Goal: Navigation & Orientation: Go to known website

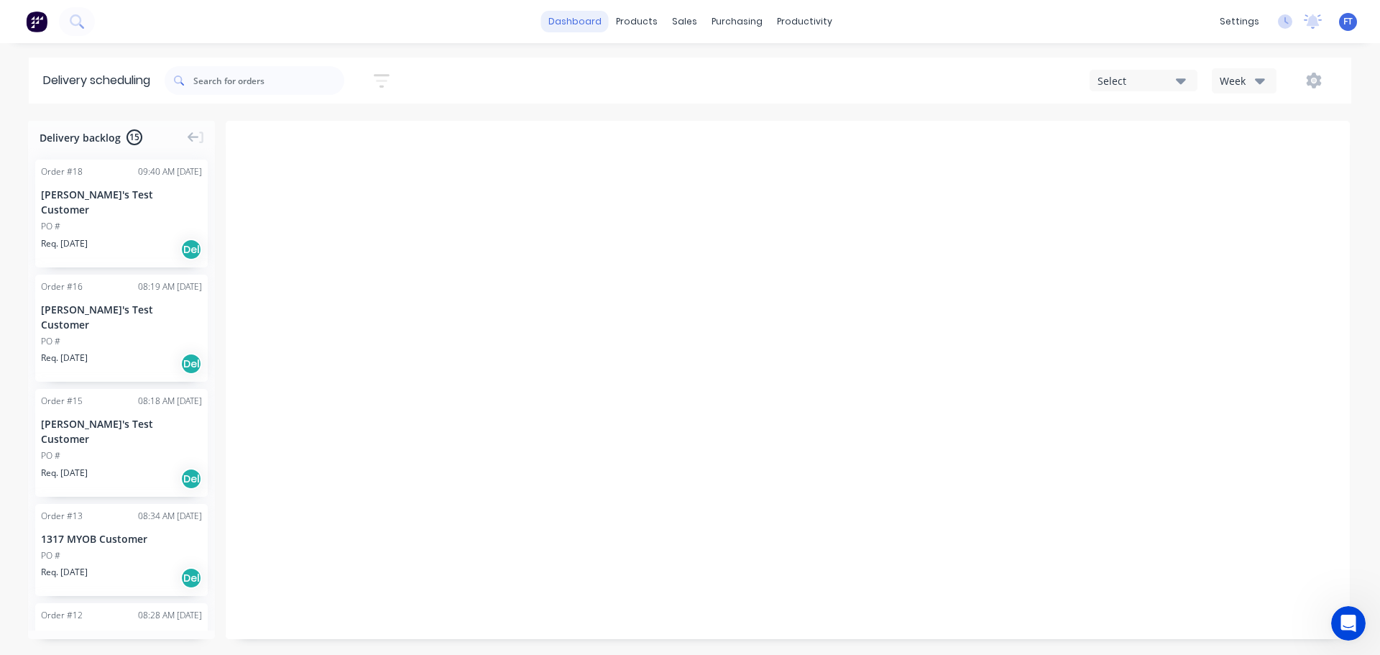
click at [576, 22] on link "dashboard" at bounding box center [575, 22] width 68 height 22
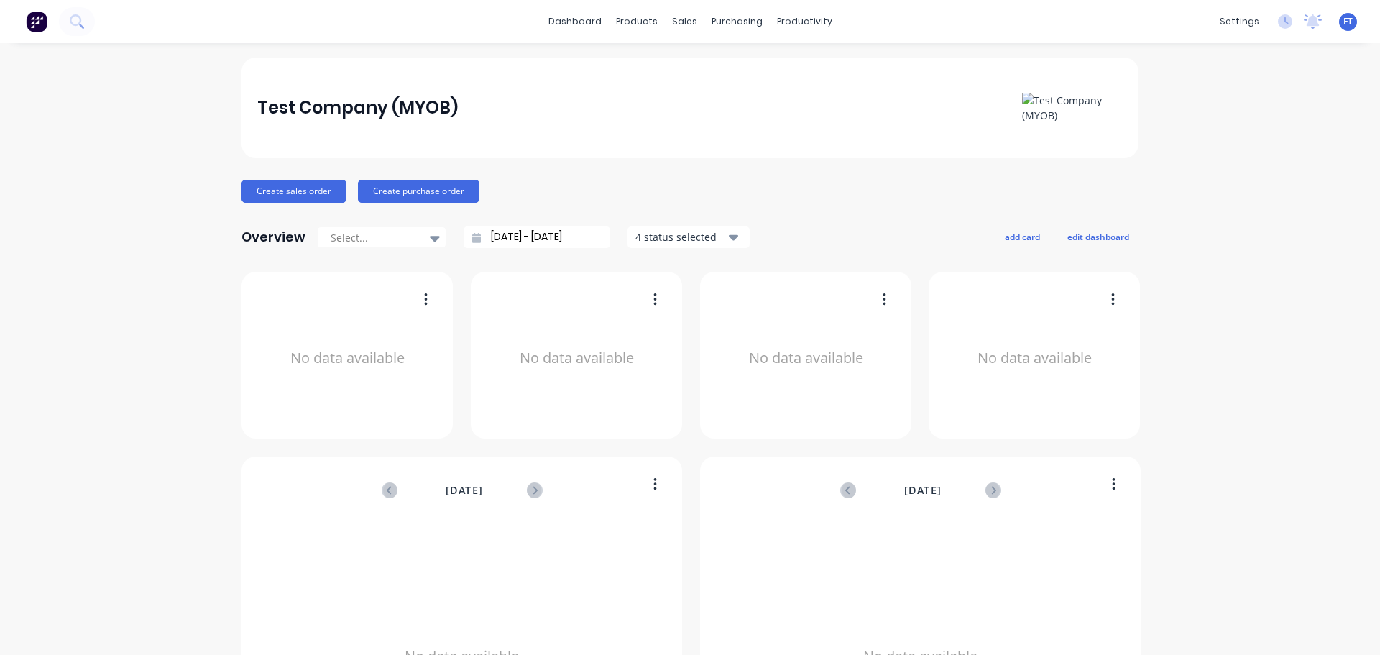
click at [1343, 21] on span "FT" at bounding box center [1347, 21] width 9 height 13
click at [1210, 185] on div "Sign out" at bounding box center [1224, 180] width 39 height 13
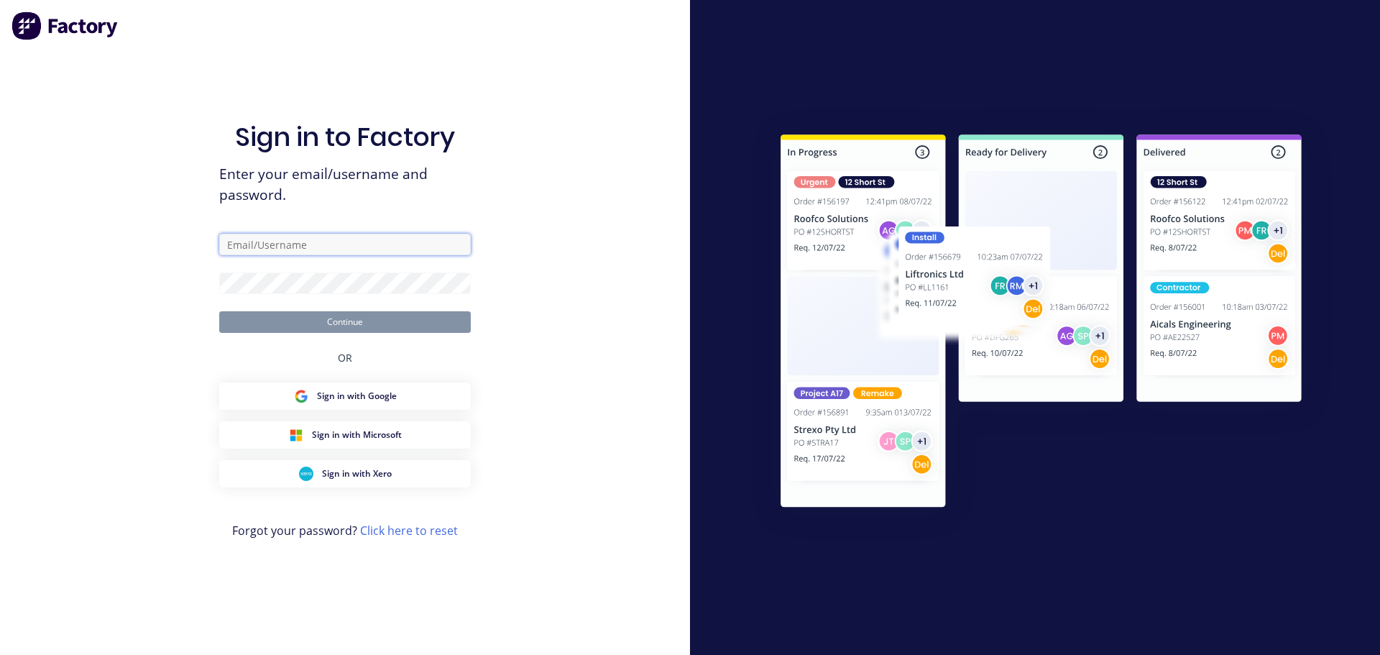
click at [326, 252] on input "text" at bounding box center [345, 245] width 252 height 22
paste input "[EMAIL_ADDRESS][DOMAIN_NAME]"
type input "[EMAIL_ADDRESS][DOMAIN_NAME]"
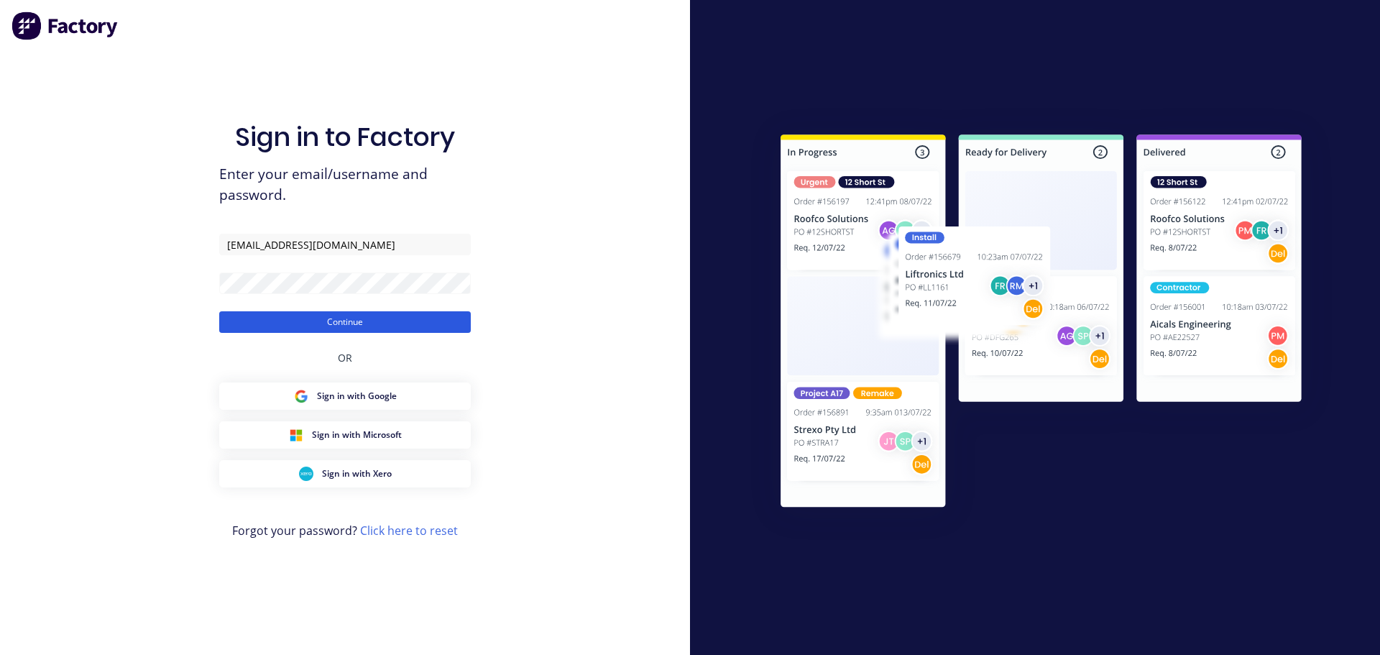
click at [347, 326] on button "Continue" at bounding box center [345, 322] width 252 height 22
